Goal: Check status

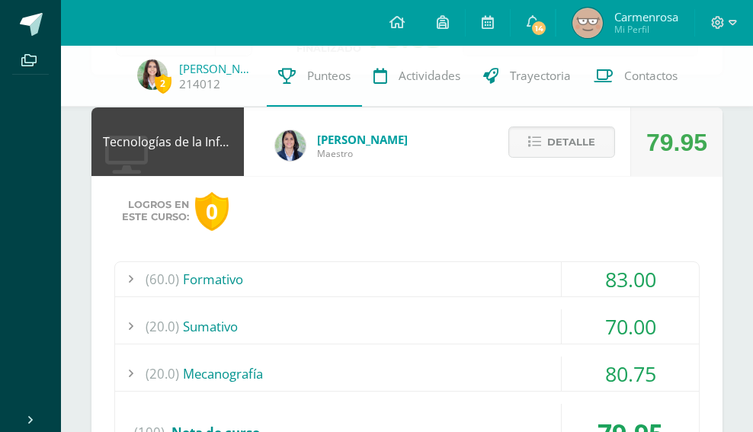
scroll to position [144, 0]
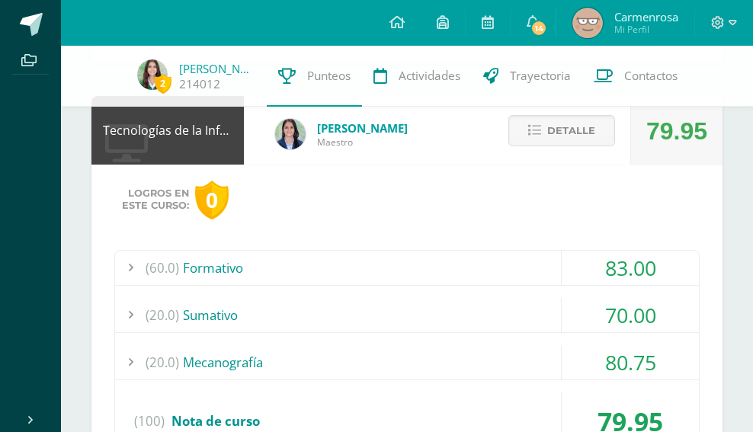
click at [477, 312] on div "(20.0) [GEOGRAPHIC_DATA]" at bounding box center [407, 315] width 584 height 34
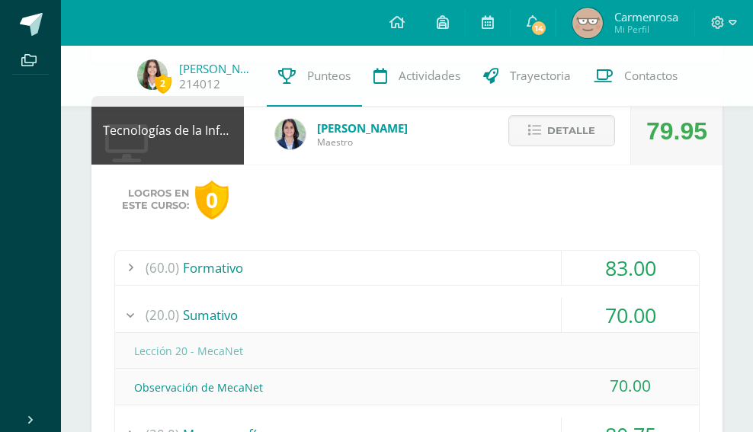
scroll to position [165, 0]
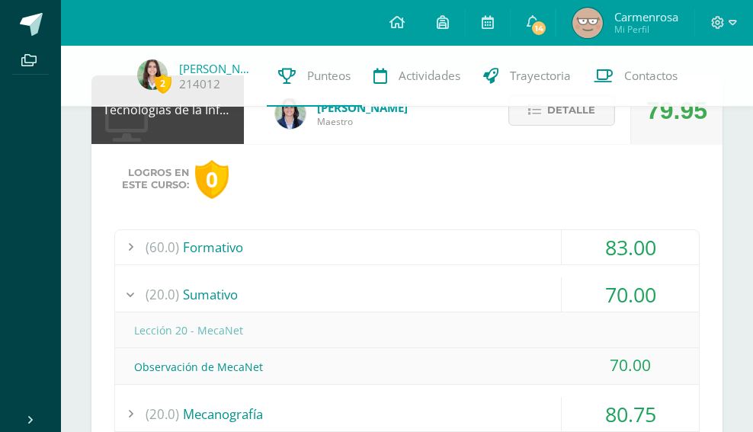
click at [478, 310] on div "(20.0) [GEOGRAPHIC_DATA]" at bounding box center [407, 294] width 584 height 34
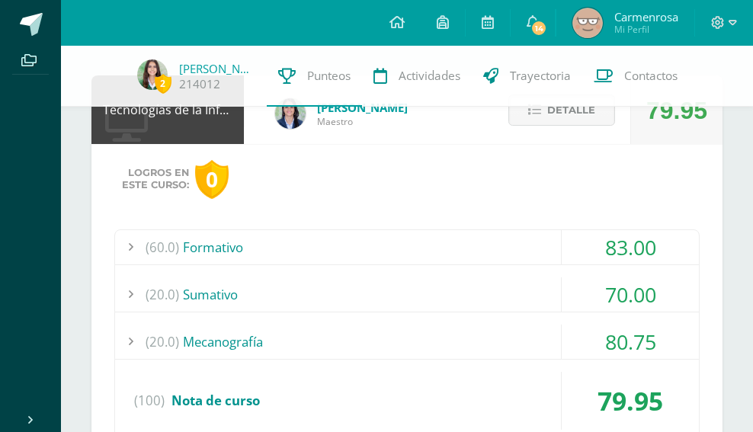
click at [487, 240] on div "(60.0) Formativo" at bounding box center [407, 247] width 584 height 34
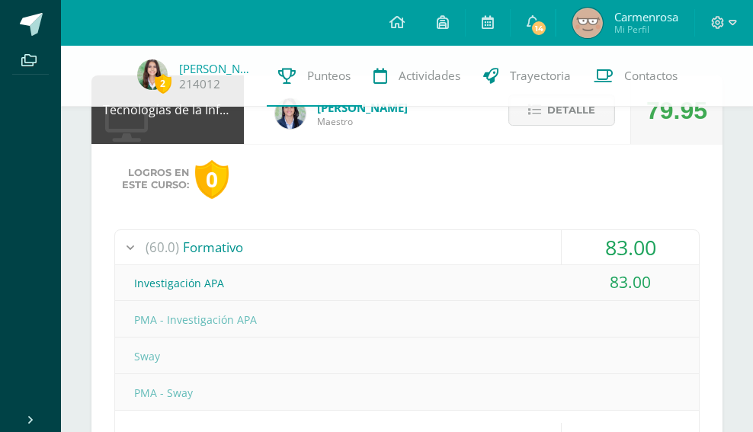
click at [487, 242] on div "(60.0) Formativo" at bounding box center [407, 247] width 584 height 34
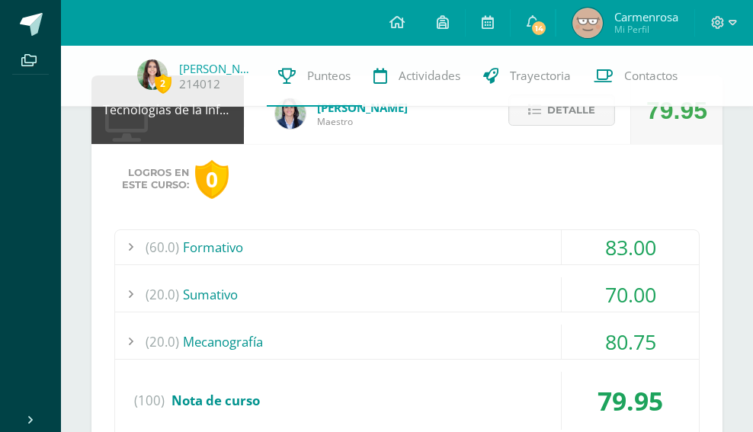
click at [488, 240] on div "(60.0) Formativo" at bounding box center [407, 247] width 584 height 34
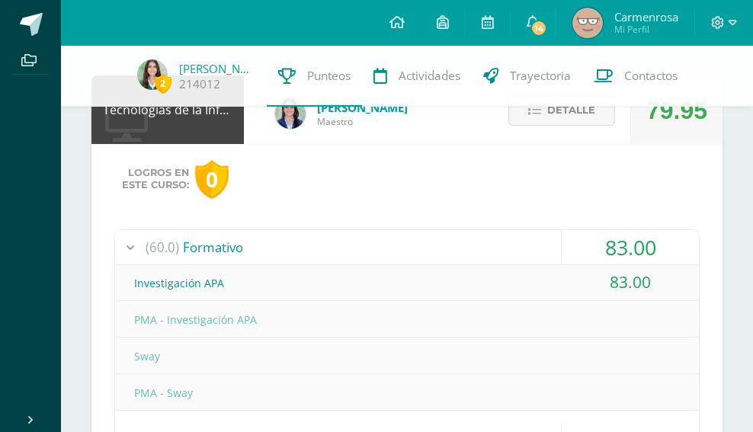
click at [488, 240] on div "(60.0) Formativo" at bounding box center [407, 247] width 584 height 34
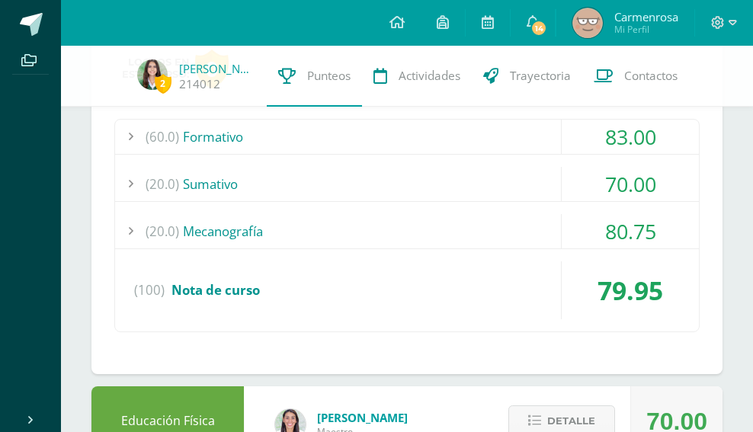
scroll to position [291, 0]
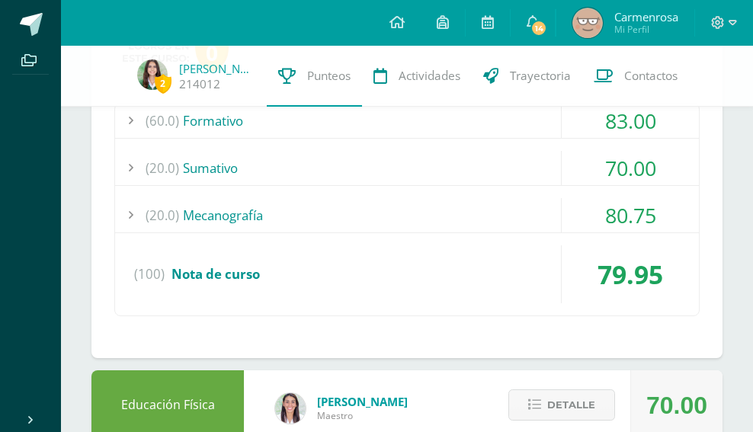
click at [486, 215] on div "(20.0) Mecanografía" at bounding box center [407, 215] width 584 height 34
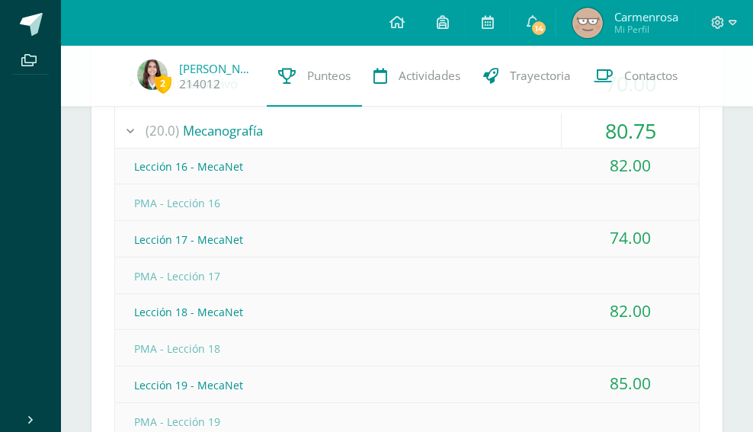
scroll to position [341, 0]
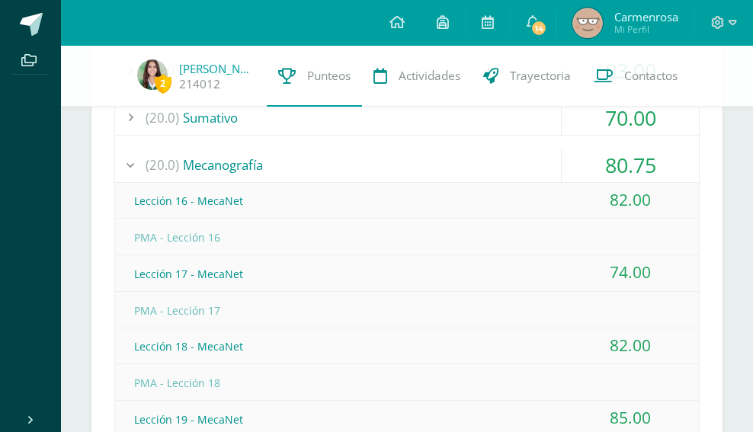
click at [482, 158] on div "(20.0) Mecanografía" at bounding box center [407, 165] width 584 height 34
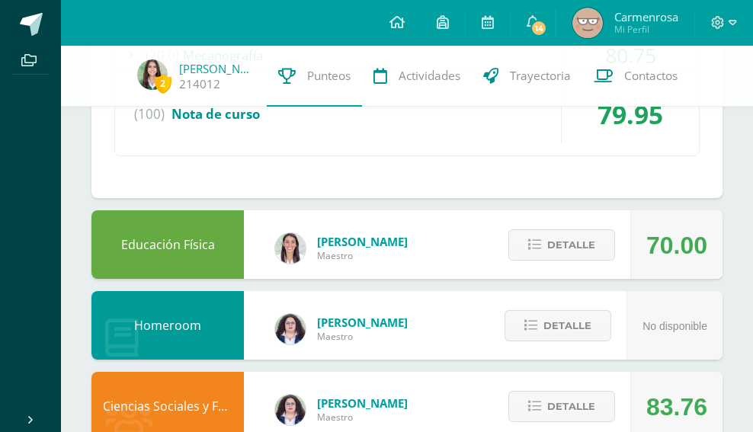
scroll to position [453, 0]
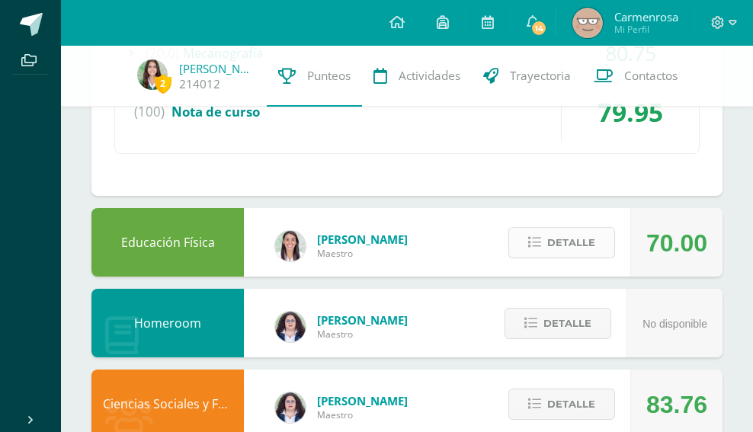
click at [542, 235] on button "Detalle" at bounding box center [561, 242] width 107 height 31
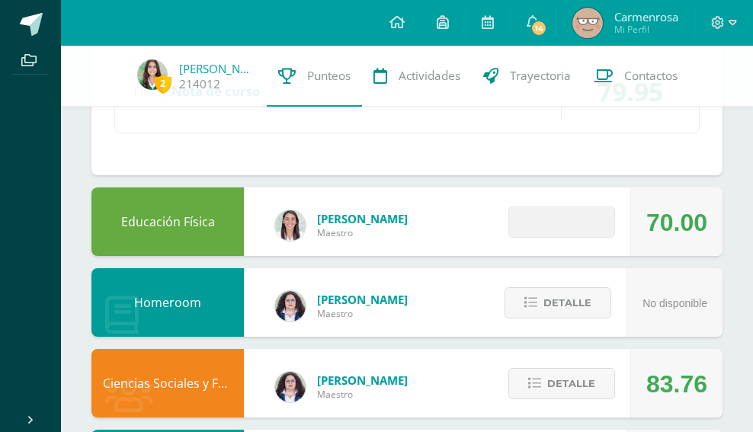
scroll to position [478, 0]
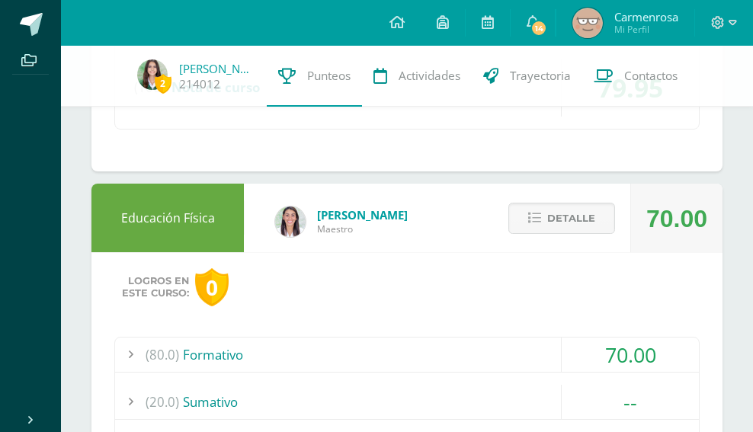
click at [562, 362] on div "70.00" at bounding box center [629, 354] width 137 height 34
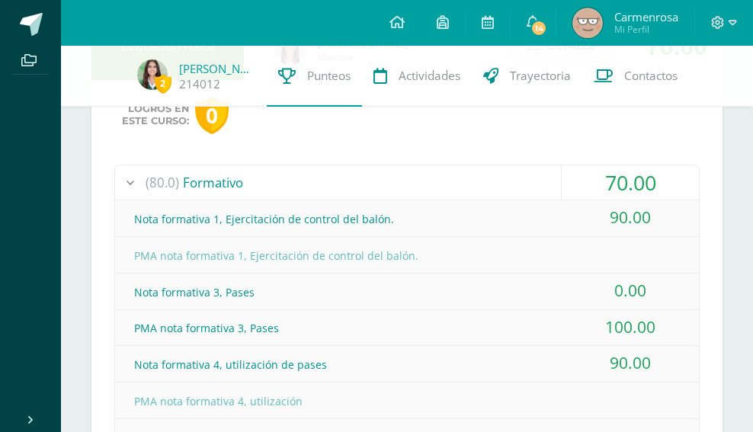
scroll to position [675, 0]
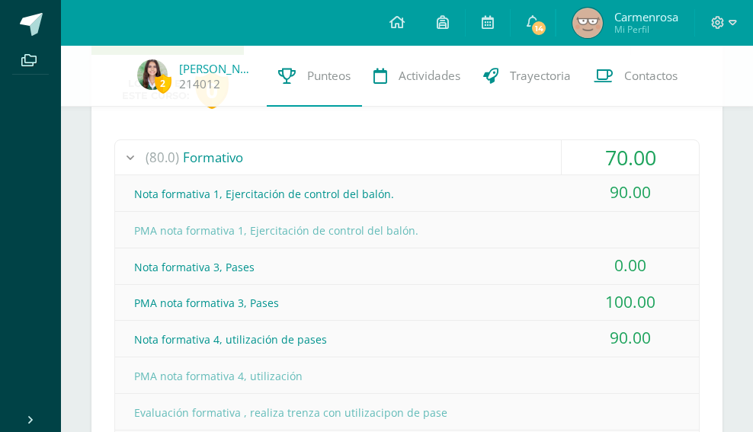
click at [572, 166] on div "70.00" at bounding box center [629, 157] width 137 height 34
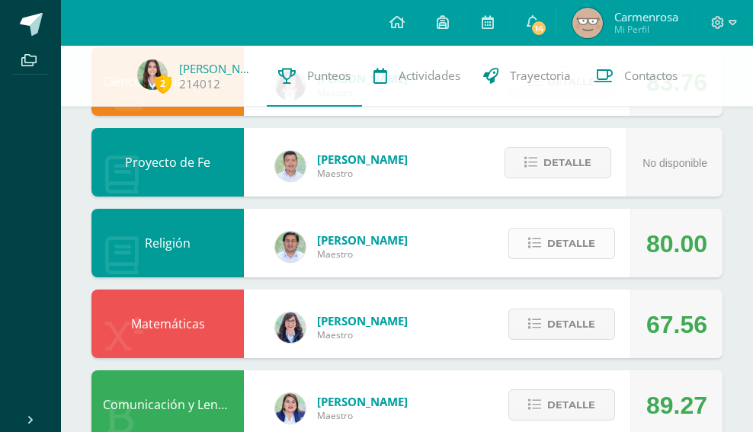
scroll to position [1109, 0]
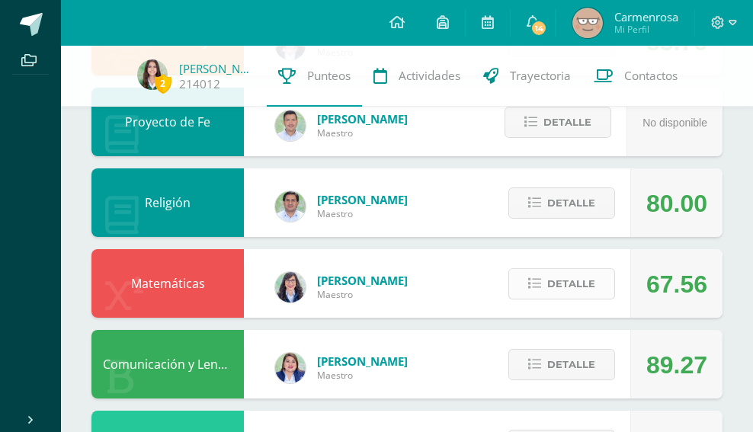
click at [566, 289] on span "Detalle" at bounding box center [571, 284] width 48 height 28
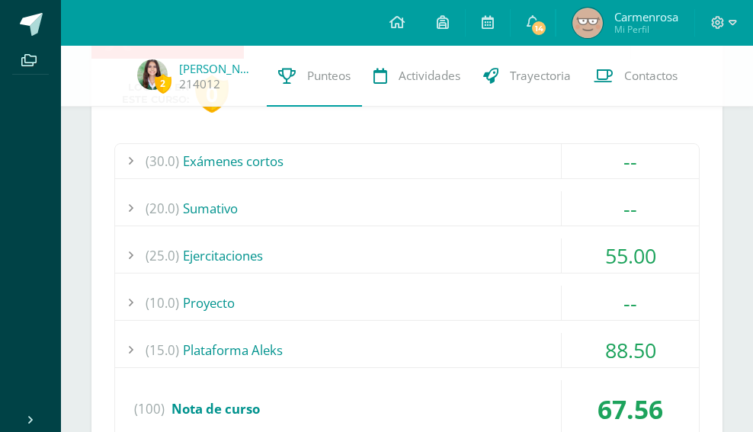
scroll to position [1375, 0]
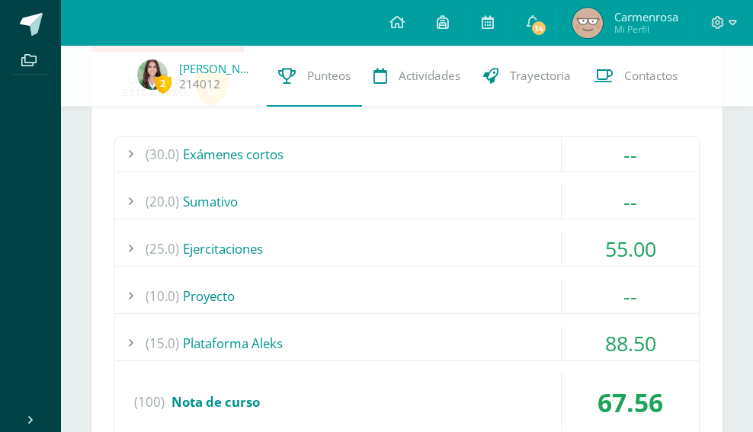
click at [568, 249] on div "55.00" at bounding box center [629, 249] width 137 height 34
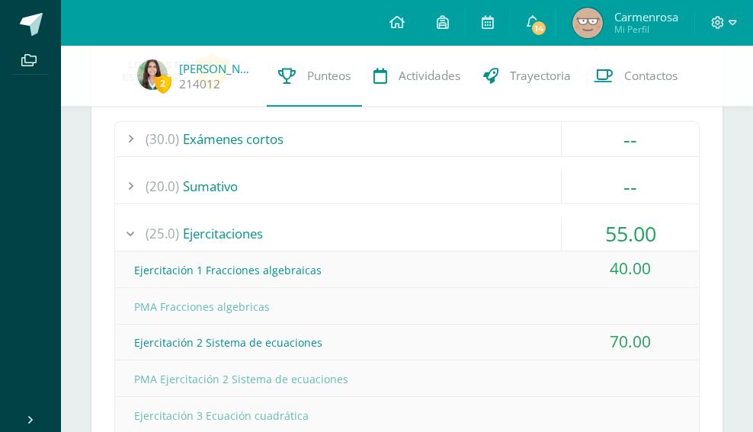
scroll to position [1274, 0]
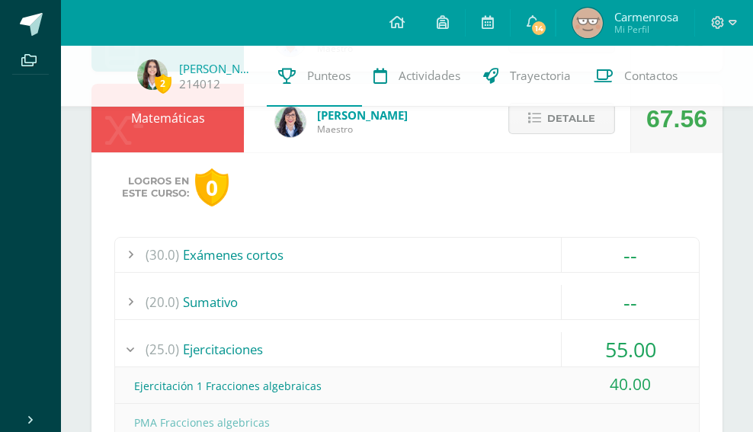
click at [583, 130] on span "Detalle" at bounding box center [571, 118] width 48 height 28
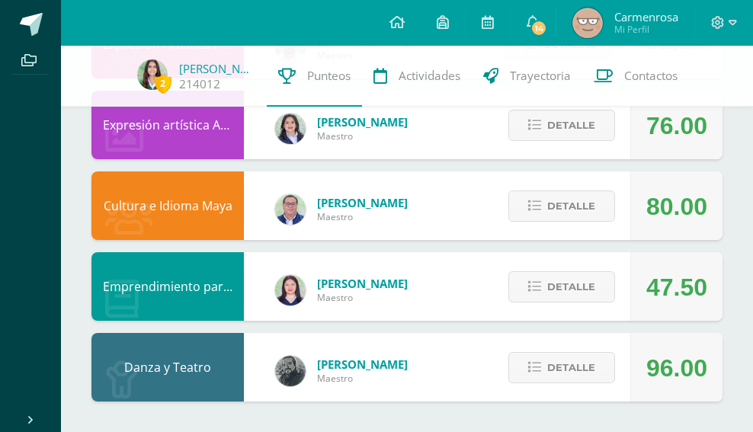
scroll to position [1671, 0]
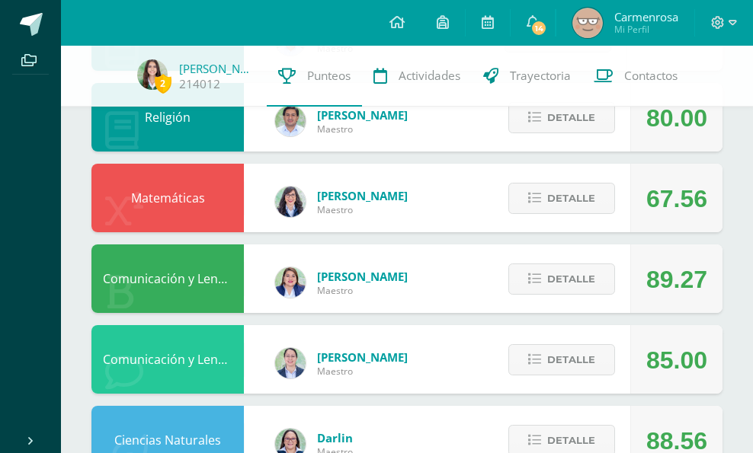
scroll to position [564, 0]
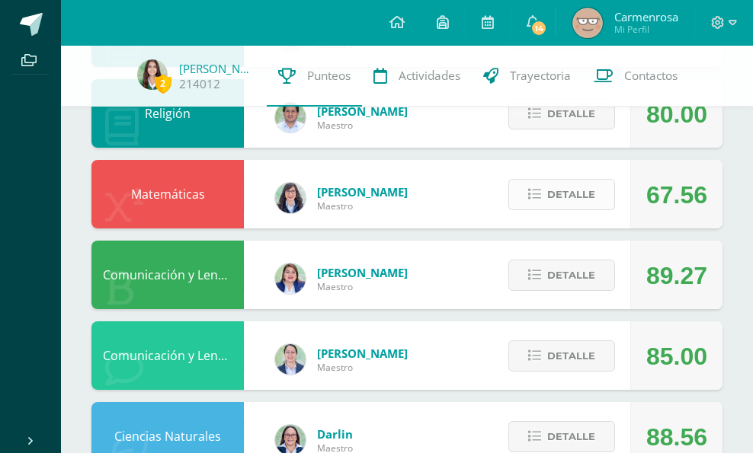
click at [543, 191] on button "Detalle" at bounding box center [561, 194] width 107 height 31
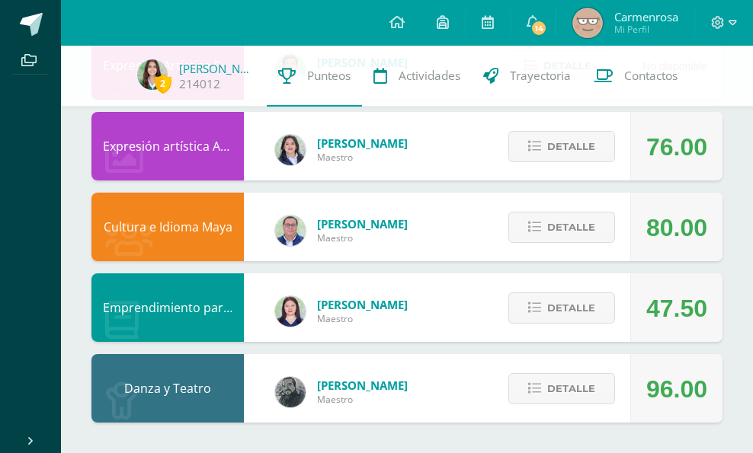
scroll to position [1451, 0]
click at [495, 302] on div "Detalle" at bounding box center [557, 307] width 145 height 69
click at [545, 302] on button "Detalle" at bounding box center [561, 308] width 107 height 31
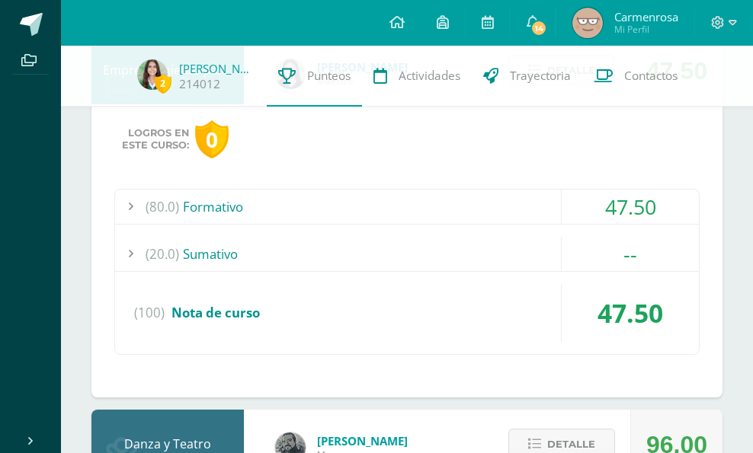
scroll to position [1697, 0]
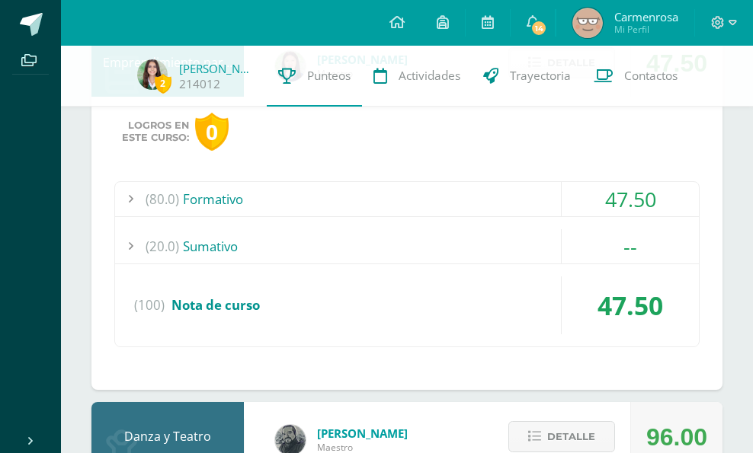
click at [463, 193] on div "(80.0) Formativo" at bounding box center [407, 199] width 584 height 34
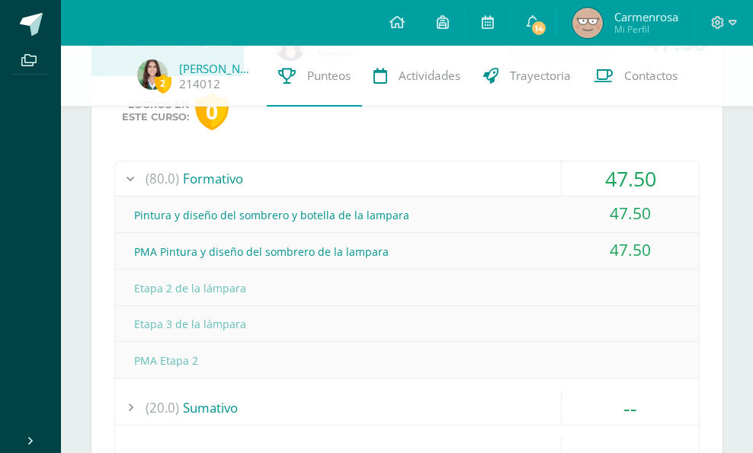
scroll to position [1718, 0]
click at [461, 175] on div "(80.0) Formativo" at bounding box center [407, 178] width 584 height 34
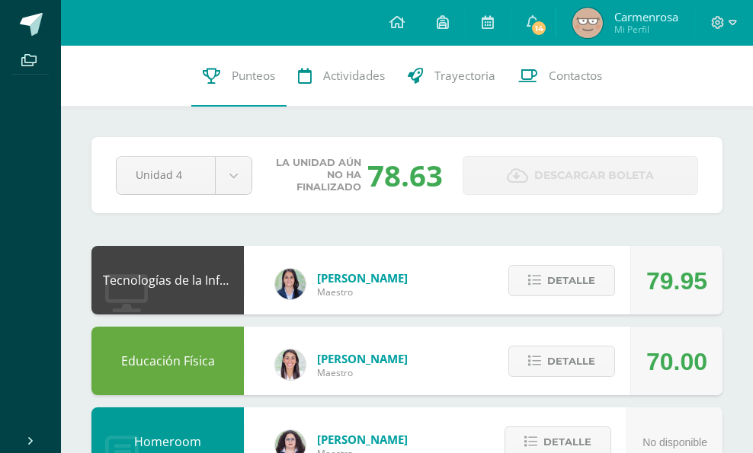
scroll to position [0, 0]
click at [585, 275] on span "Detalle" at bounding box center [571, 281] width 48 height 28
